Goal: Book appointment/travel/reservation

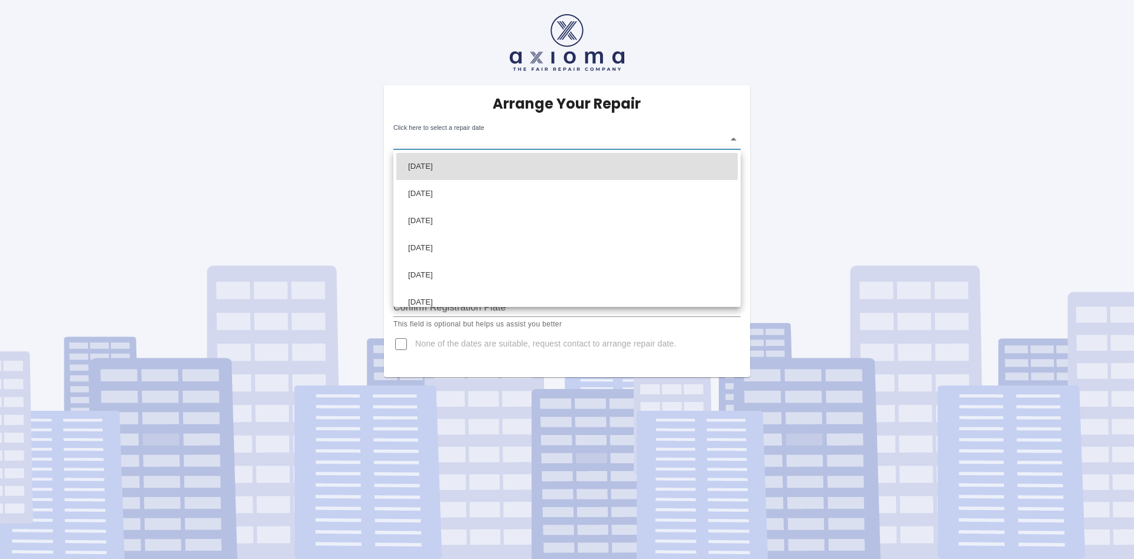
click at [519, 144] on body "Arrange Your Repair Click here to select a repair date ​ Phone Number   * 07751…" at bounding box center [567, 279] width 1134 height 559
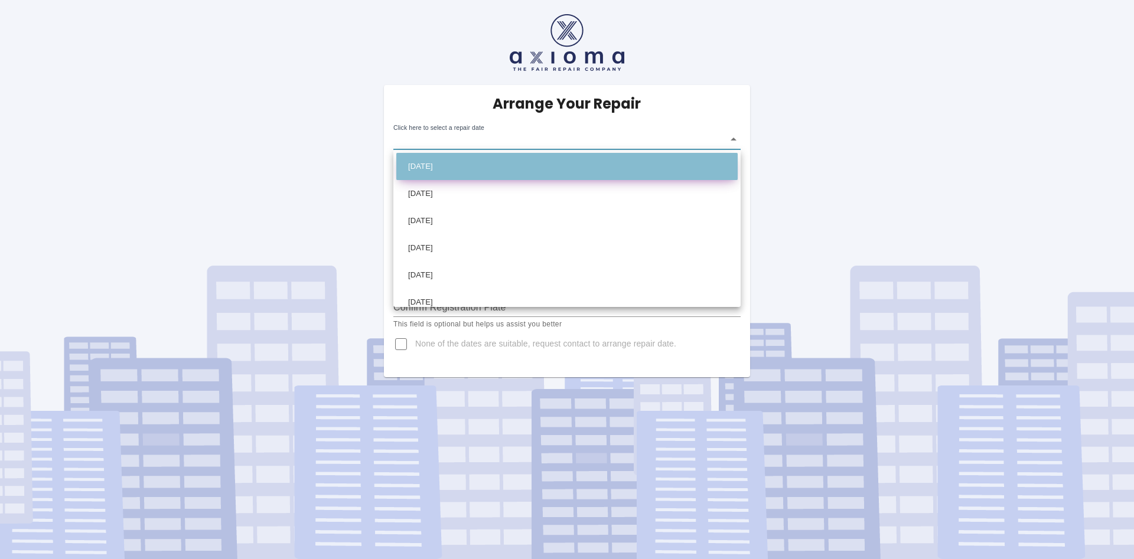
click at [474, 168] on li "Wed Oct 01 2025" at bounding box center [566, 166] width 341 height 27
type input "2025-10-01T00:00:00.000Z"
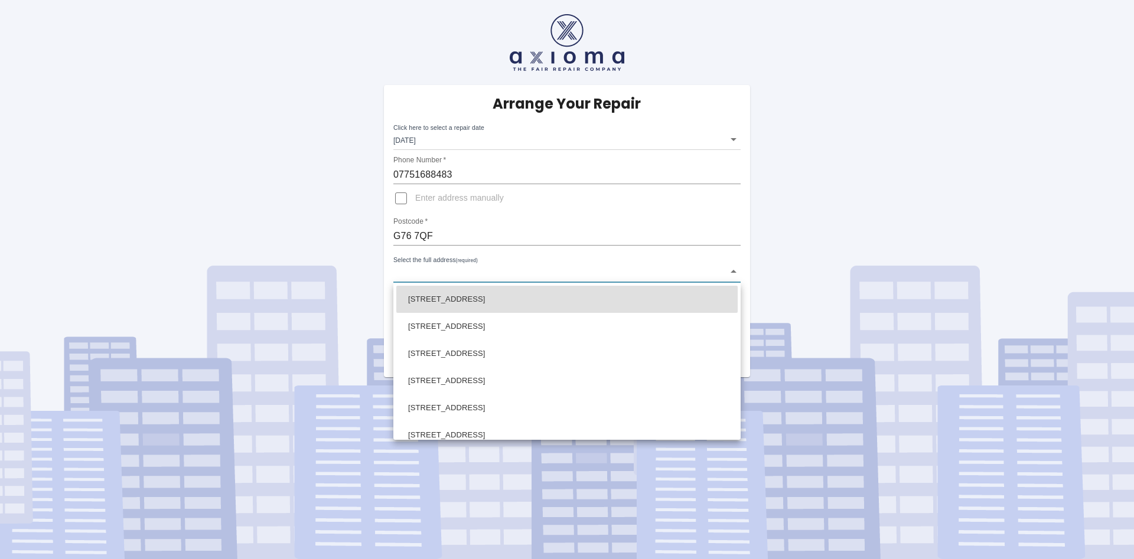
click at [497, 276] on body "Arrange Your Repair Click here to select a repair date Wed Oct 01 2025 2025-10-…" at bounding box center [567, 279] width 1134 height 559
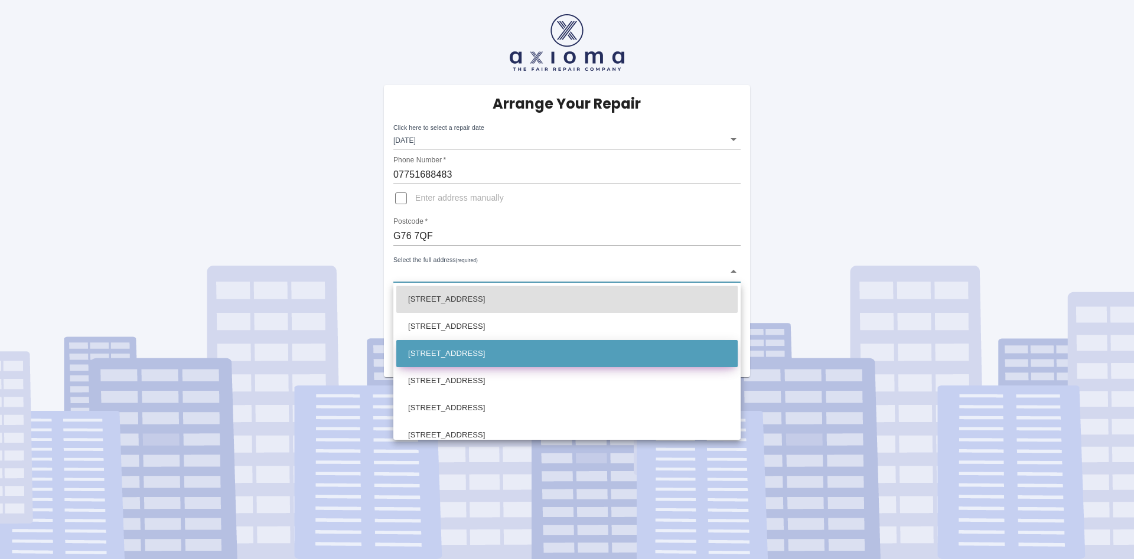
click at [442, 364] on li "90a Seres Road Clarkston, Glasgow" at bounding box center [566, 353] width 341 height 27
type input "90a Seres Road Clarkston, Glasgow"
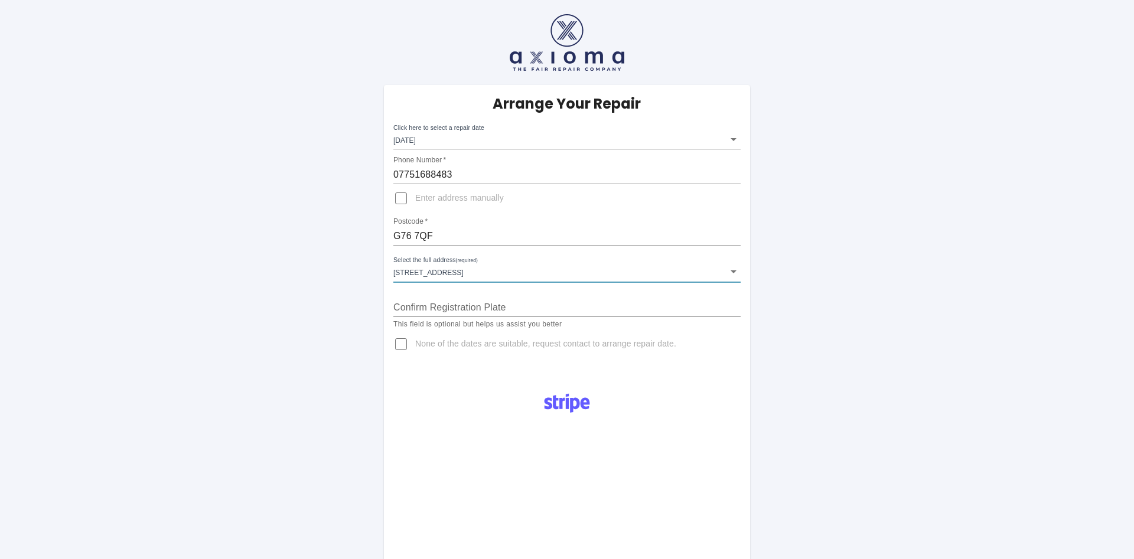
click at [474, 312] on input "Confirm Registration Plate" at bounding box center [566, 307] width 347 height 19
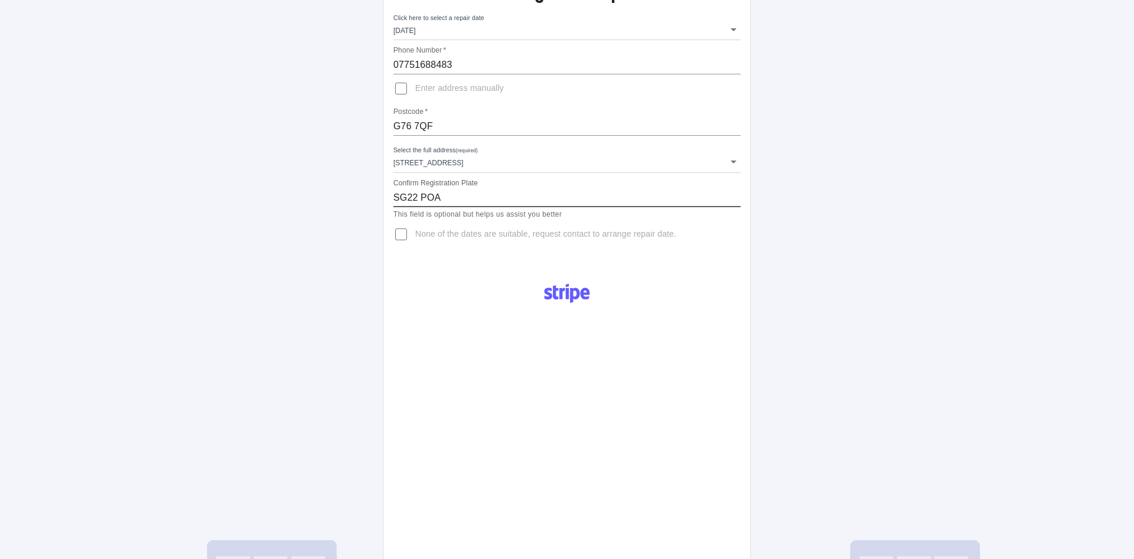
scroll to position [121, 0]
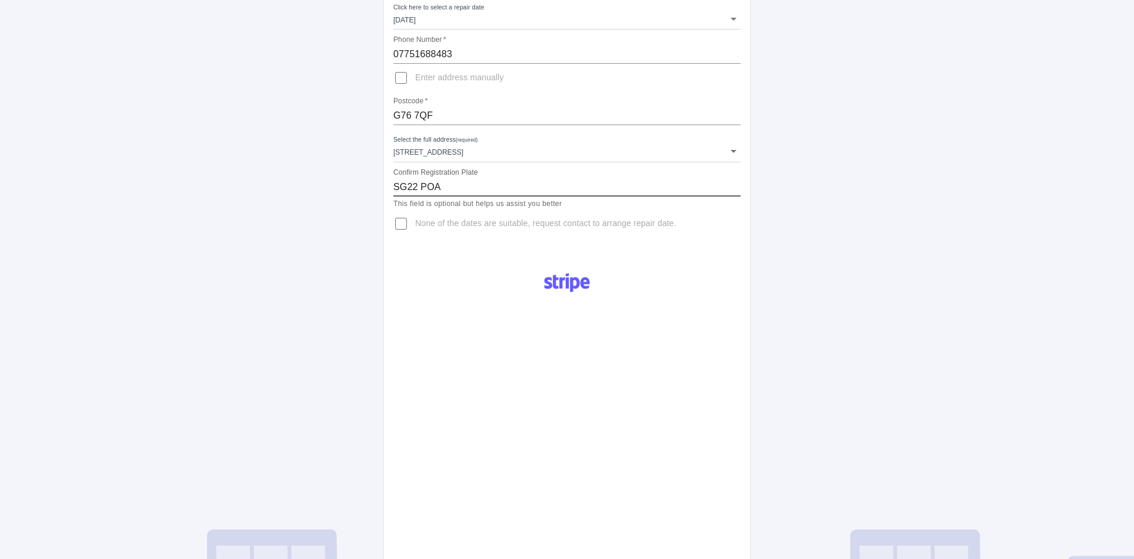
type input "SG22 POA"
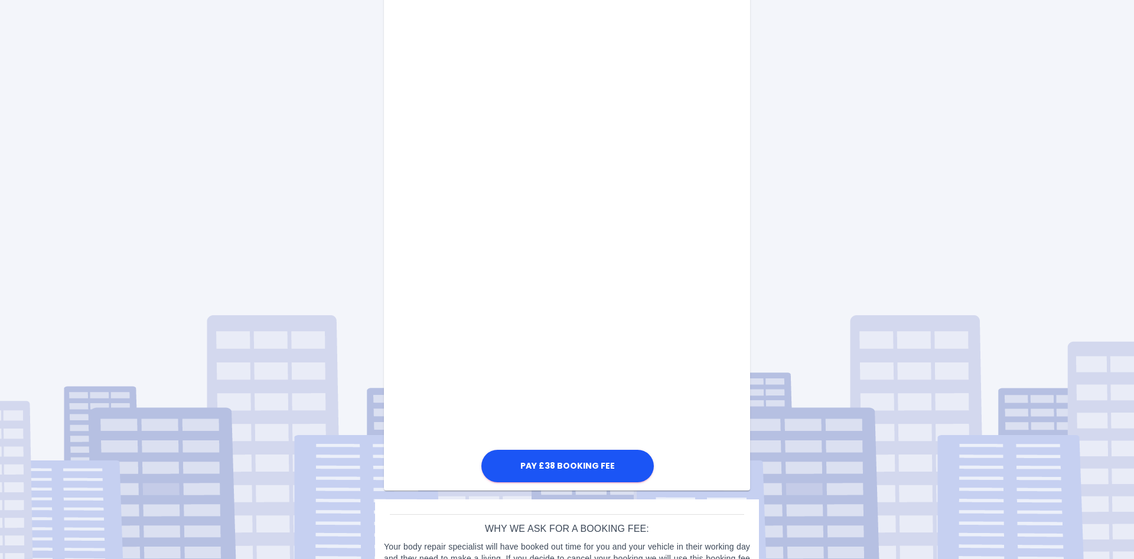
scroll to position [565, 0]
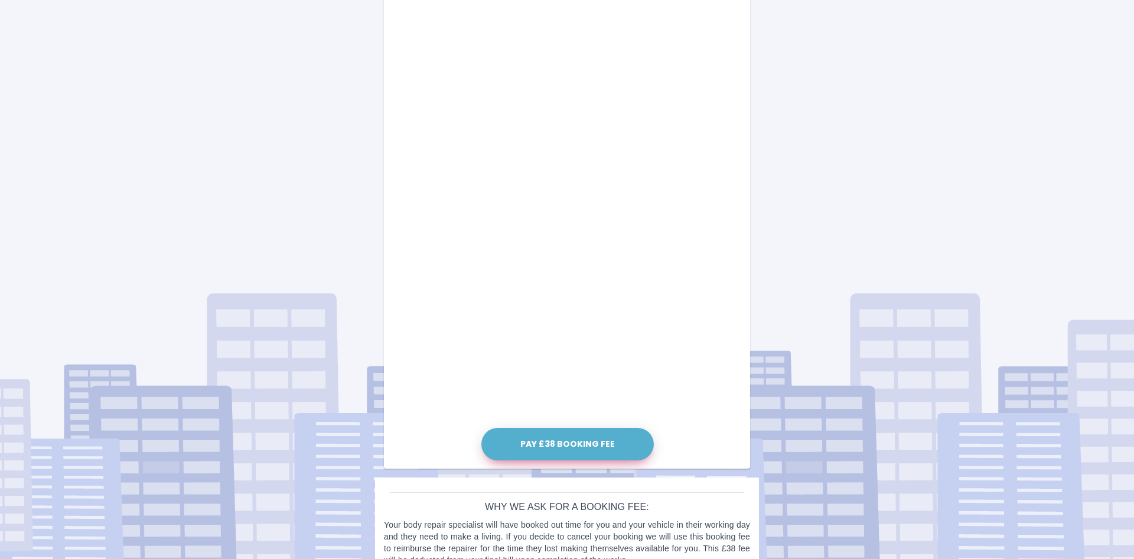
click at [558, 449] on button "Pay £38 Booking Fee" at bounding box center [567, 444] width 172 height 32
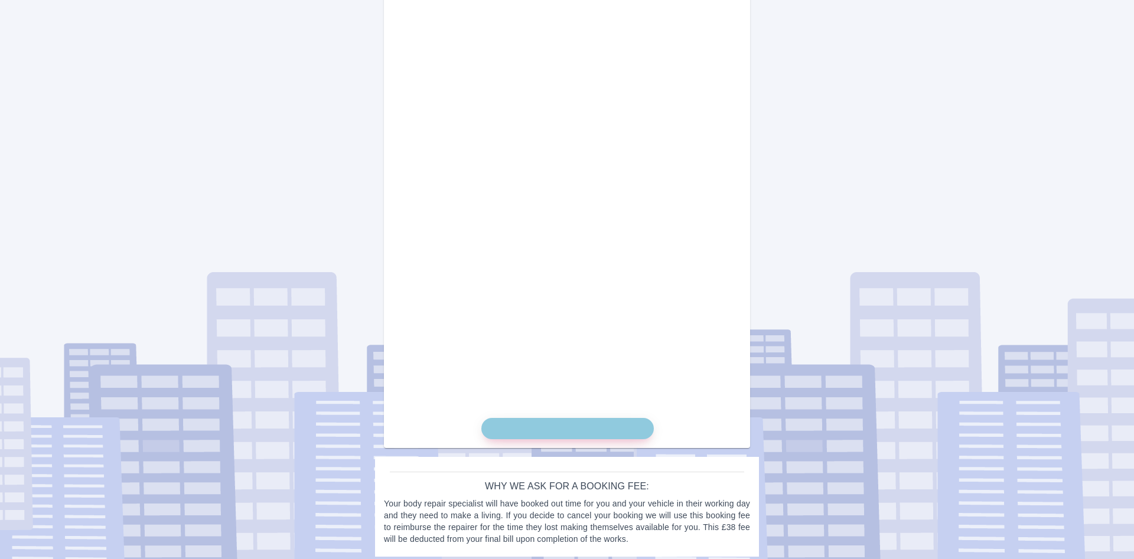
scroll to position [582, 0]
